Goal: Communication & Community: Answer question/provide support

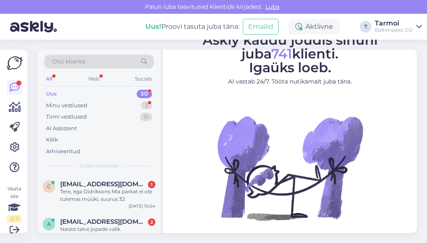
click at [266, 151] on img at bounding box center [290, 168] width 150 height 150
click at [80, 177] on div "c [EMAIL_ADDRESS][DOMAIN_NAME] 1 Tere, ega Didriksons Mia parkat ei ole tulemas…" at bounding box center [99, 194] width 123 height 38
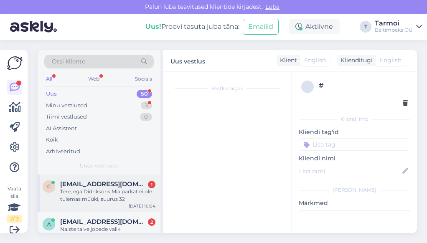
scroll to position [15, 0]
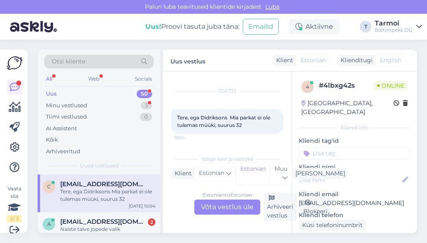
click at [220, 205] on div "Estonian to Estonian Võta vestlus üle" at bounding box center [227, 207] width 66 height 15
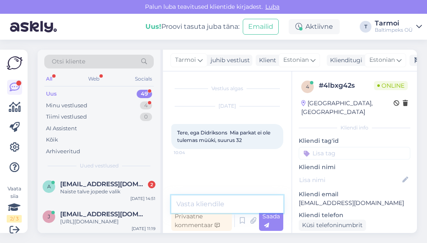
click at [241, 213] on textarea at bounding box center [227, 204] width 112 height 18
click at [216, 206] on textarea "Tere, [PERSON_NAME] ole tulemas" at bounding box center [227, 204] width 112 height 18
type textarea "Tere, Kahjuks ei ole tulemas"
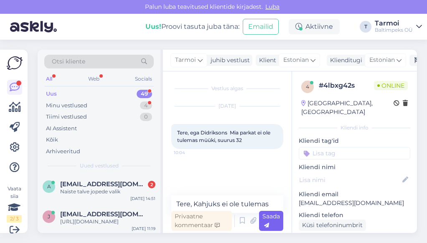
click at [272, 226] on div "Saada" at bounding box center [271, 221] width 24 height 20
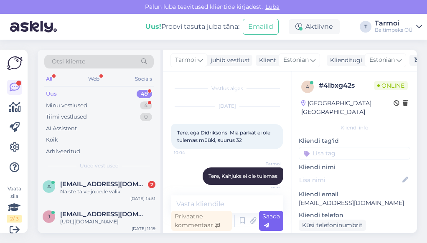
scroll to position [6, 0]
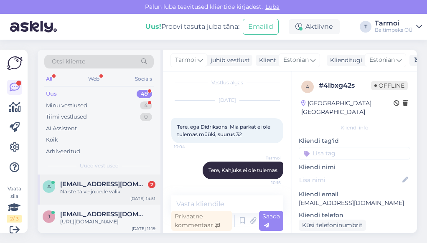
drag, startPoint x: 126, startPoint y: 202, endPoint x: 97, endPoint y: 181, distance: 35.3
click at [97, 181] on span "[EMAIL_ADDRESS][DOMAIN_NAME]" at bounding box center [103, 184] width 87 height 8
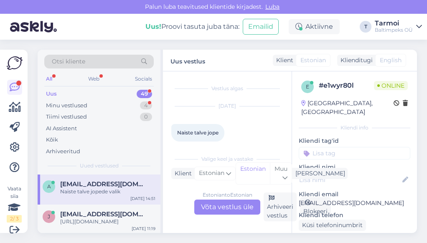
scroll to position [43, 0]
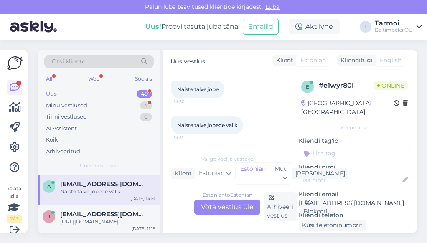
click at [220, 202] on div "Estonian to Estonian Võta vestlus üle" at bounding box center [227, 207] width 66 height 15
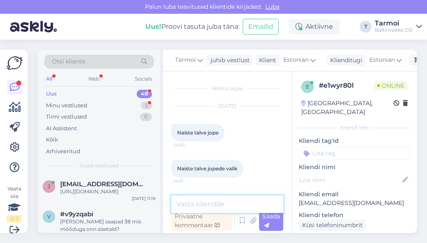
click at [216, 202] on textarea at bounding box center [227, 204] width 112 height 18
click at [216, 202] on textarea "Tere," at bounding box center [227, 204] width 112 height 18
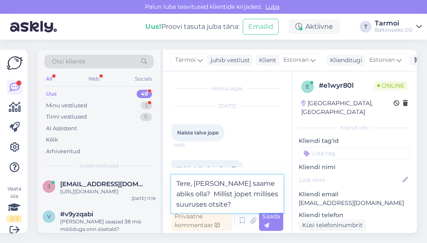
click at [221, 206] on textarea "Tere, [PERSON_NAME] saame abiks olla? Millist jopet millises suuruses otsite?" at bounding box center [227, 194] width 112 height 38
click at [215, 195] on textarea "Tere, [PERSON_NAME] saame abiks olla? Millist jopet millises suuruses otsite?" at bounding box center [227, 194] width 112 height 38
type textarea "Tere, [PERSON_NAME] saame abiks olla? Millist jopet, millises suuruses otsite?"
click at [207, 208] on textarea "Tere, [PERSON_NAME] saame abiks olla? Millist jopet, millises suuruses otsite?" at bounding box center [227, 194] width 112 height 38
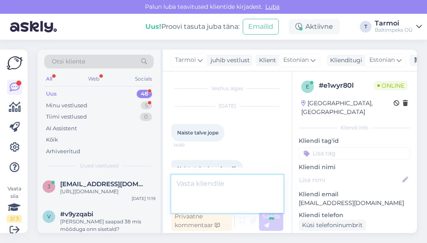
scroll to position [59, 0]
